Goal: Use online tool/utility: Utilize a website feature to perform a specific function

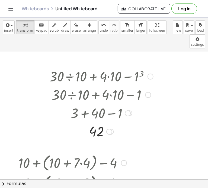
scroll to position [230, 0]
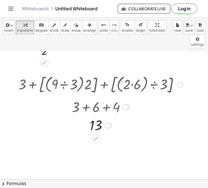
click at [126, 104] on div at bounding box center [125, 107] width 6 height 6
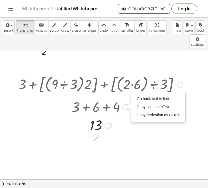
click at [178, 73] on div at bounding box center [101, 84] width 170 height 22
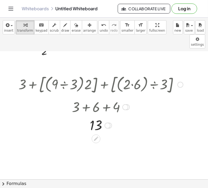
click at [179, 82] on div at bounding box center [180, 85] width 6 height 6
click at [194, 74] on span "Go back to this line" at bounding box center [208, 76] width 32 height 4
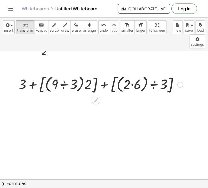
click at [133, 73] on div at bounding box center [101, 84] width 170 height 22
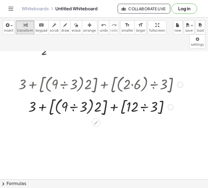
click at [72, 96] on div at bounding box center [101, 107] width 170 height 22
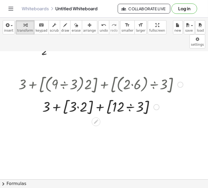
click at [79, 97] on div at bounding box center [101, 107] width 170 height 21
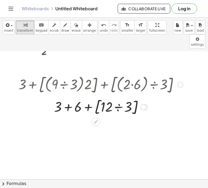
click at [116, 97] on div at bounding box center [101, 107] width 170 height 21
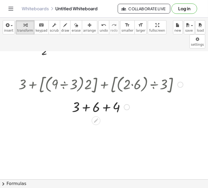
click at [86, 98] on div at bounding box center [101, 107] width 170 height 18
click at [96, 85] on div "+ 3 + [ · ( · 9 ÷ 3 ) · 2 ] + [ · ( · 2 · 6 ) ÷ 3 ] + 3 + [ · ( · 9 ÷ 3 ) · 2 ]…" at bounding box center [96, 85] width 0 height 0
click at [179, 82] on div at bounding box center [180, 85] width 6 height 6
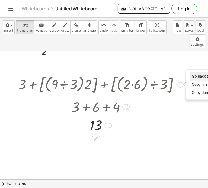
click at [196, 74] on span "Go back to this line" at bounding box center [208, 76] width 32 height 4
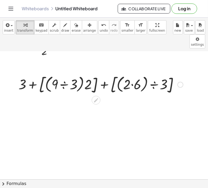
click at [66, 73] on div at bounding box center [101, 84] width 170 height 22
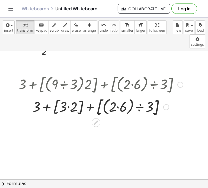
click at [115, 96] on div at bounding box center [101, 107] width 170 height 22
click at [118, 96] on div at bounding box center [101, 107] width 170 height 22
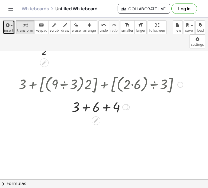
click at [10, 28] on div "button" at bounding box center [8, 25] width 9 height 7
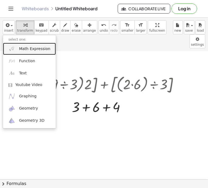
click at [22, 47] on span "Math Expression" at bounding box center [34, 48] width 31 height 5
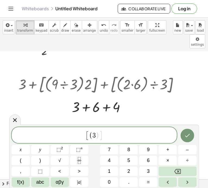
click at [108, 139] on span "[ ( 3 ) ]" at bounding box center [94, 136] width 165 height 10
click at [107, 139] on span "[ ( 3 ) ]" at bounding box center [94, 136] width 165 height 10
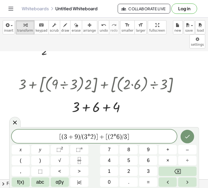
click at [83, 140] on span "(" at bounding box center [83, 137] width 2 height 7
click at [188, 163] on span "÷" at bounding box center [187, 160] width 3 height 7
click at [92, 140] on span "*" at bounding box center [91, 137] width 3 height 7
click at [169, 167] on button "Backspace" at bounding box center [178, 171] width 38 height 9
click at [170, 183] on icon "Left arrow" at bounding box center [167, 182] width 7 height 7
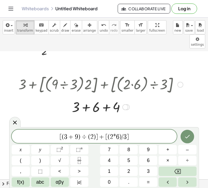
click at [185, 182] on icon "Right arrow" at bounding box center [187, 182] width 7 height 7
click at [166, 164] on button "×" at bounding box center [168, 160] width 18 height 9
click at [119, 138] on span "*" at bounding box center [118, 137] width 3 height 7
click at [163, 165] on button "×" at bounding box center [168, 160] width 18 height 9
click at [128, 137] on span "3" at bounding box center [128, 137] width 3 height 7
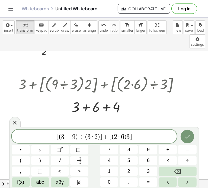
click at [185, 167] on button "Backspace" at bounding box center [178, 171] width 38 height 9
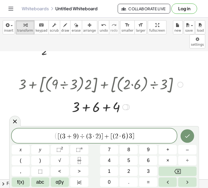
click at [189, 164] on span "÷" at bounding box center [187, 160] width 3 height 7
click at [189, 135] on icon "Done" at bounding box center [187, 137] width 5 height 4
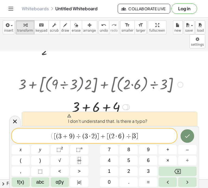
click at [50, 140] on span "( [ ( 3 + 9 ) ÷ ( 3 · 2 ) ] + [ ( 2 · 6 ) ÷ ​ 3 ]" at bounding box center [94, 136] width 165 height 9
click at [188, 137] on icon "Done" at bounding box center [187, 136] width 7 height 7
click at [187, 136] on icon "Done" at bounding box center [187, 136] width 7 height 7
click at [187, 135] on icon "Done" at bounding box center [187, 136] width 7 height 7
click at [186, 136] on icon "Done" at bounding box center [187, 136] width 7 height 7
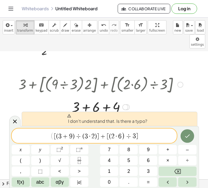
click at [56, 137] on span "(" at bounding box center [57, 136] width 2 height 7
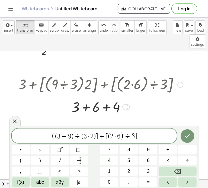
click at [145, 136] on span "( ​ ( 3 + 9 ) ÷ ( 3 · 2 ) ] + [ ( 2 · 6 ) ÷ 3 ]" at bounding box center [94, 136] width 165 height 9
click at [188, 140] on button "Done" at bounding box center [187, 137] width 14 height 14
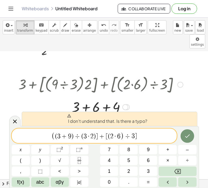
click at [143, 140] on span "( ( 3 + 9 ) ÷ ( 3 · 2 ) ] + [ ( 2 · 6 ) ÷ 3 ] ​" at bounding box center [94, 136] width 165 height 9
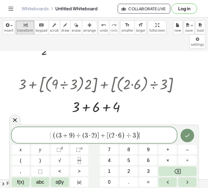
click at [183, 135] on button "Done" at bounding box center [187, 136] width 14 height 14
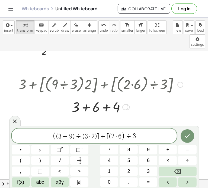
click at [55, 140] on span "(" at bounding box center [55, 136] width 4 height 8
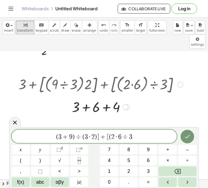
click at [121, 137] on span "÷" at bounding box center [125, 137] width 8 height 7
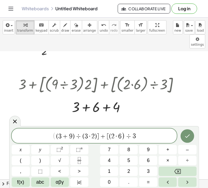
click at [53, 141] on div "( ( 3 + 9 ) ÷ ( 3 · 2 ) ] + [ ( 2 · 6 ) ​ ÷ 3" at bounding box center [94, 136] width 165 height 15
click at [58, 138] on span "3" at bounding box center [59, 136] width 3 height 7
click at [54, 138] on span "(" at bounding box center [55, 136] width 4 height 8
click at [139, 138] on span "[ ​ ( 3 + 9 ) ÷ ( 3 · 2 ) ] + [ ( 2 · 6 ) ÷ 3" at bounding box center [94, 136] width 165 height 9
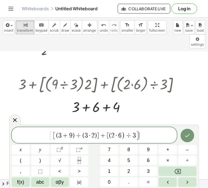
click at [187, 137] on icon "Done" at bounding box center [187, 136] width 5 height 4
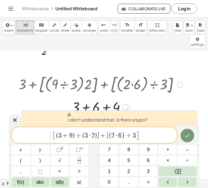
click at [99, 137] on span "+" at bounding box center [103, 135] width 8 height 7
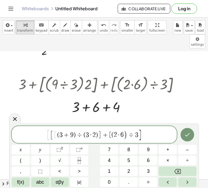
click at [111, 138] on span "[" at bounding box center [110, 135] width 2 height 7
click at [190, 135] on icon "Done" at bounding box center [187, 135] width 7 height 7
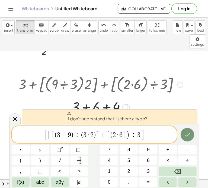
click at [121, 137] on span "6" at bounding box center [120, 135] width 3 height 7
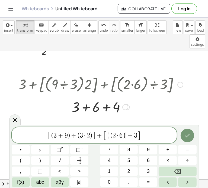
click at [112, 137] on span "2" at bounding box center [113, 135] width 3 height 7
click at [72, 138] on span "÷" at bounding box center [75, 135] width 8 height 7
click at [54, 139] on span "(" at bounding box center [54, 135] width 2 height 7
click at [79, 138] on span "÷" at bounding box center [76, 135] width 8 height 7
click at [182, 139] on button "Done" at bounding box center [187, 136] width 14 height 14
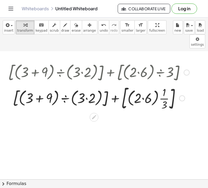
scroll to position [168, 0]
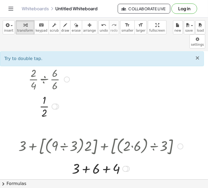
click at [197, 55] on span "×" at bounding box center [197, 58] width 5 height 7
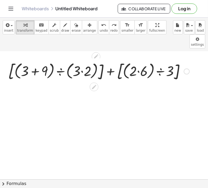
scroll to position [294, 0]
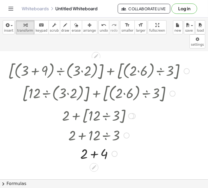
click at [95, 144] on div at bounding box center [98, 153] width 186 height 18
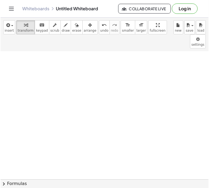
scroll to position [421, 0]
click at [7, 26] on icon "button" at bounding box center [7, 25] width 5 height 7
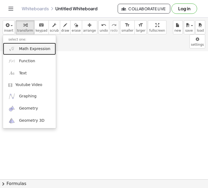
click at [29, 50] on span "Math Expression" at bounding box center [34, 48] width 31 height 5
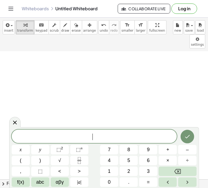
click at [101, 140] on span "​" at bounding box center [94, 137] width 165 height 8
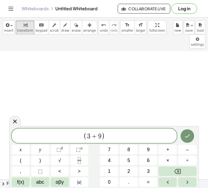
click at [188, 163] on span "÷" at bounding box center [187, 160] width 3 height 7
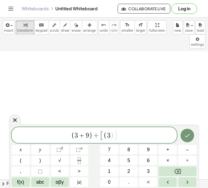
click at [168, 163] on span "×" at bounding box center [167, 160] width 3 height 7
click at [166, 163] on span "×" at bounding box center [167, 160] width 3 height 7
click at [181, 163] on button "÷" at bounding box center [187, 160] width 18 height 9
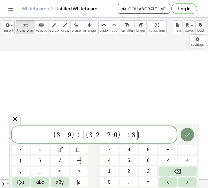
click at [124, 137] on span "( 3 + 9 ) ÷ [ ( 3 · 2 + 2 · 6 ) ] ÷ 3" at bounding box center [94, 135] width 82 height 9
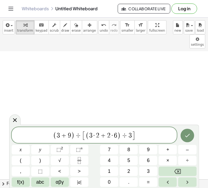
click at [141, 139] on span "( 3 + 9 ) ÷ [ ( 3 · 2 + 2 · 6 ) ​ ÷ 3 ]" at bounding box center [94, 136] width 165 height 10
click at [188, 135] on icon "Done" at bounding box center [187, 135] width 7 height 7
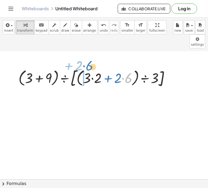
drag, startPoint x: 127, startPoint y: 64, endPoint x: 84, endPoint y: 49, distance: 45.6
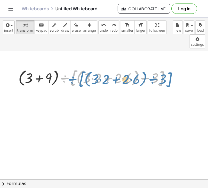
drag, startPoint x: 70, startPoint y: 59, endPoint x: 75, endPoint y: 60, distance: 4.9
click at [75, 67] on div at bounding box center [96, 78] width 161 height 22
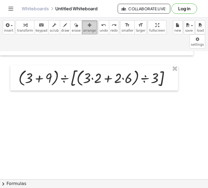
click at [83, 29] on span "arrange" at bounding box center [89, 31] width 13 height 4
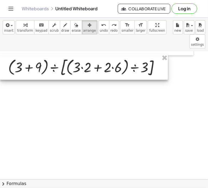
drag, startPoint x: 61, startPoint y: 60, endPoint x: 41, endPoint y: 49, distance: 22.6
click at [41, 55] on div at bounding box center [84, 67] width 168 height 25
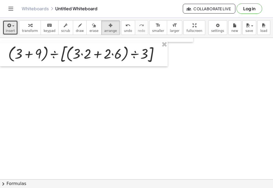
click at [11, 25] on span "button" at bounding box center [11, 26] width 1 height 4
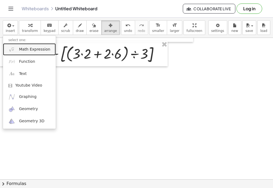
click at [29, 51] on span "Math Expression" at bounding box center [34, 49] width 31 height 5
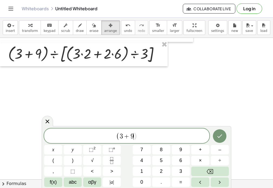
click at [208, 161] on button "÷" at bounding box center [220, 160] width 18 height 9
click at [208, 163] on span "÷" at bounding box center [220, 160] width 3 height 7
click at [208, 139] on icon "Done" at bounding box center [219, 136] width 7 height 7
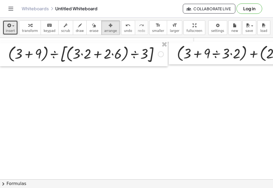
click at [8, 31] on span "insert" at bounding box center [10, 31] width 9 height 4
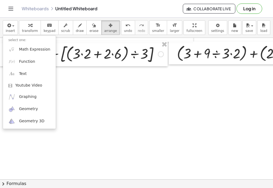
click at [7, 35] on ul "select one: Math Expression Function Text Youtube Video Graphing Geometry Geome…" at bounding box center [29, 82] width 53 height 94
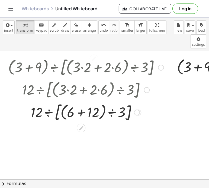
click at [86, 56] on div at bounding box center [85, 67] width 161 height 22
click at [44, 58] on div at bounding box center [85, 67] width 161 height 22
click at [92, 56] on div at bounding box center [85, 67] width 161 height 22
click at [88, 56] on div at bounding box center [85, 67] width 161 height 22
click at [158, 65] on div at bounding box center [161, 68] width 6 height 6
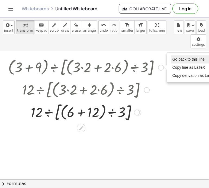
click at [184, 57] on span "Go back to this line" at bounding box center [188, 59] width 32 height 4
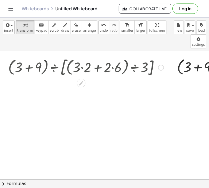
click at [113, 56] on div at bounding box center [85, 67] width 161 height 22
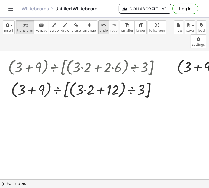
click at [100, 29] on span "undo" at bounding box center [104, 31] width 8 height 4
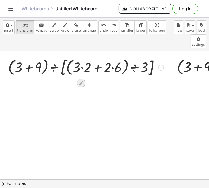
click at [83, 80] on icon at bounding box center [81, 83] width 6 height 6
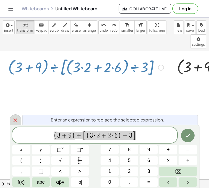
click at [14, 121] on icon at bounding box center [15, 120] width 7 height 7
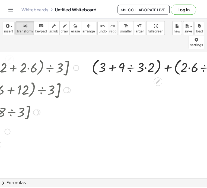
scroll to position [421, 121]
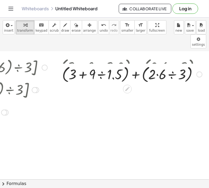
click at [152, 56] on div at bounding box center [132, 66] width 149 height 21
